Goal: Task Accomplishment & Management: Manage account settings

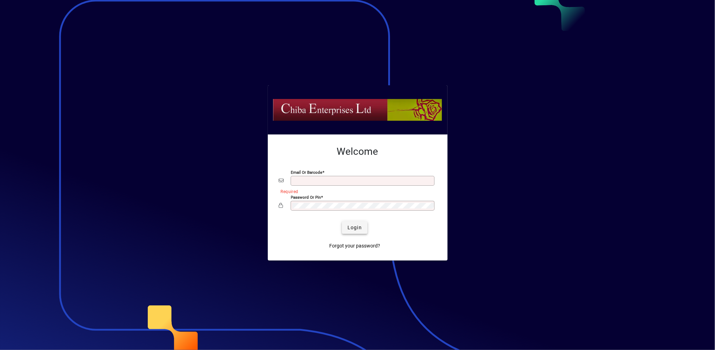
type input "**********"
click at [350, 228] on span "Login" at bounding box center [355, 227] width 14 height 7
